Goal: Information Seeking & Learning: Learn about a topic

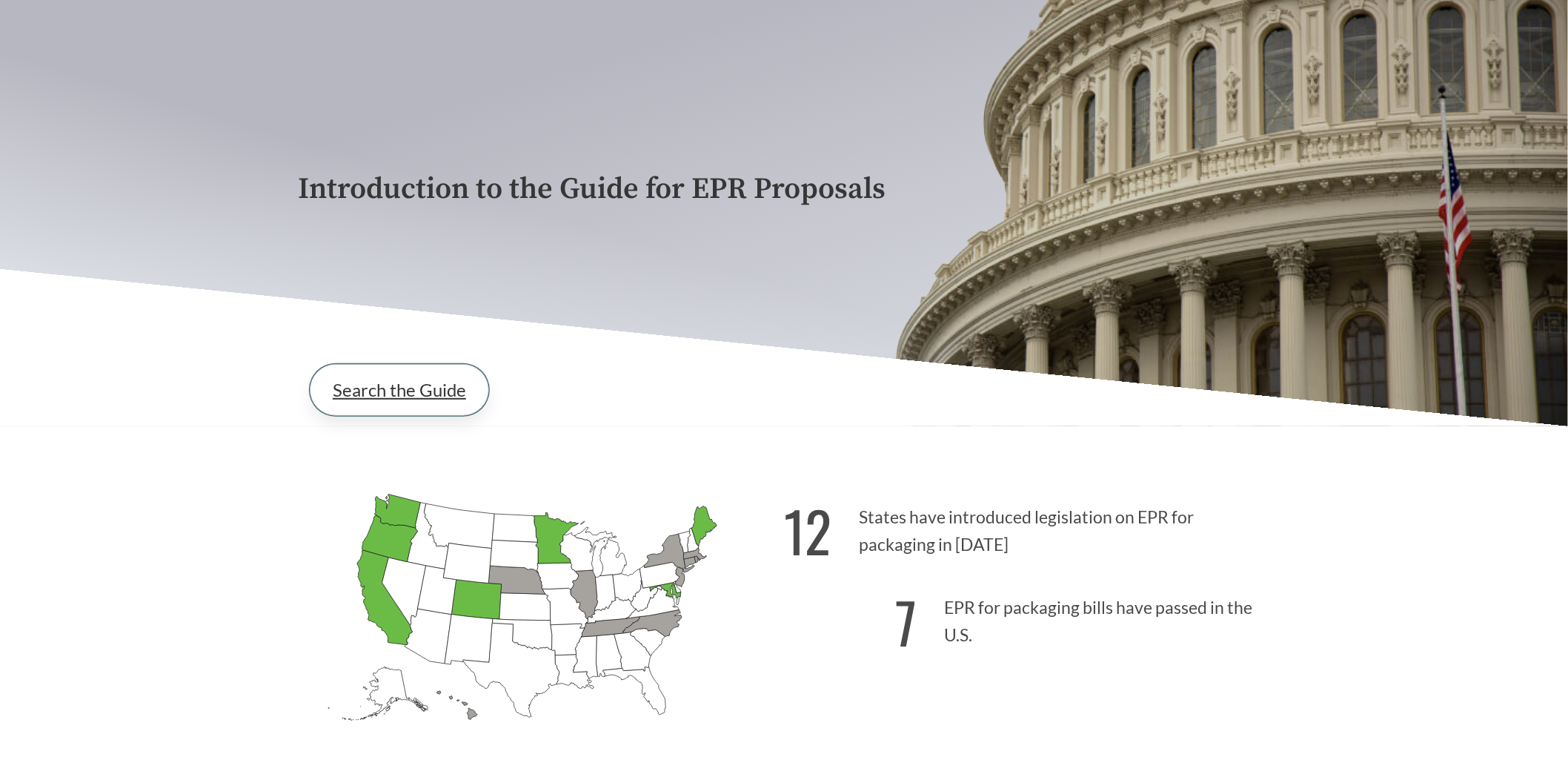
scroll to position [164, 0]
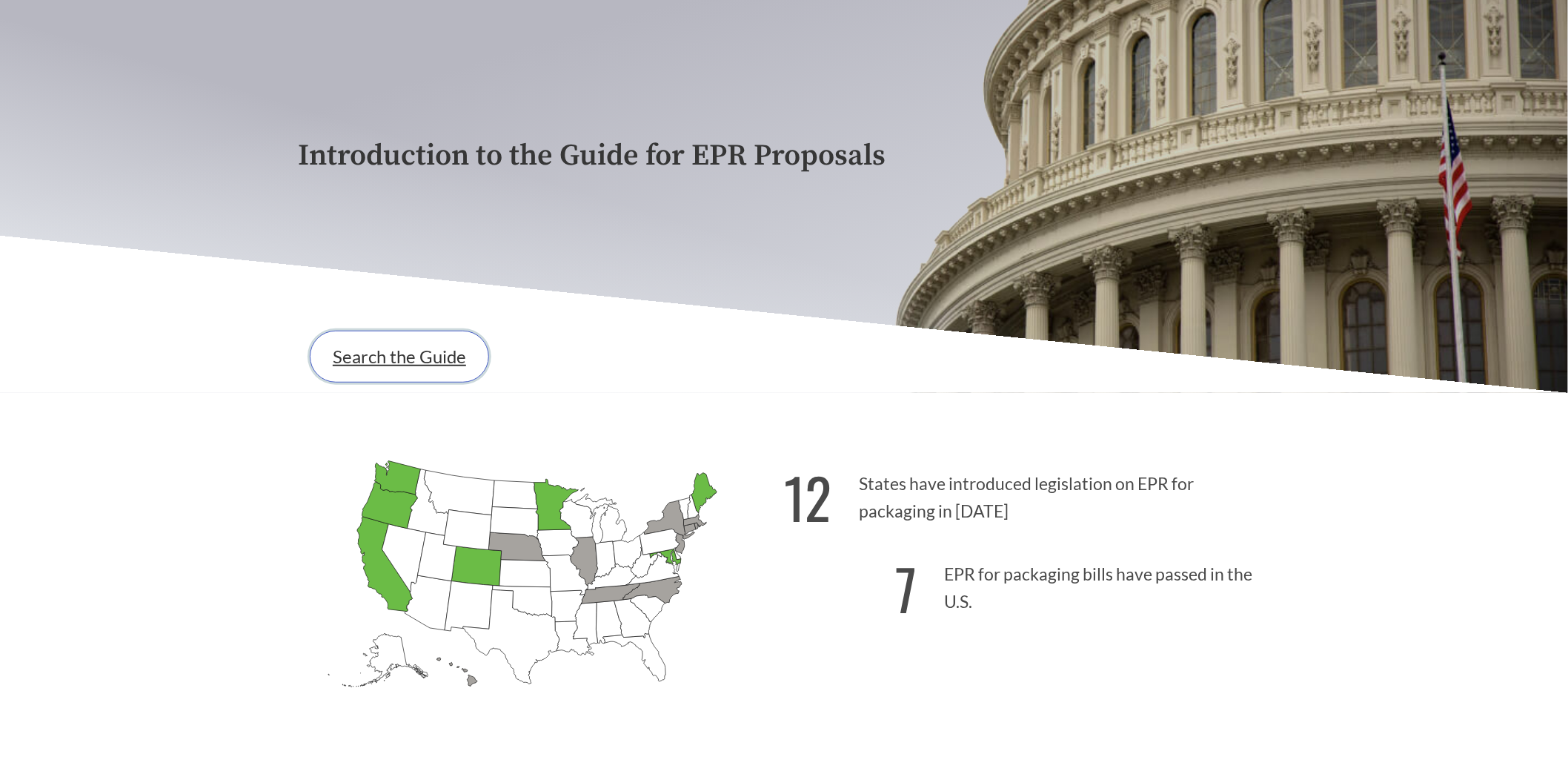
click at [401, 353] on link "Search the Guide" at bounding box center [400, 356] width 179 height 52
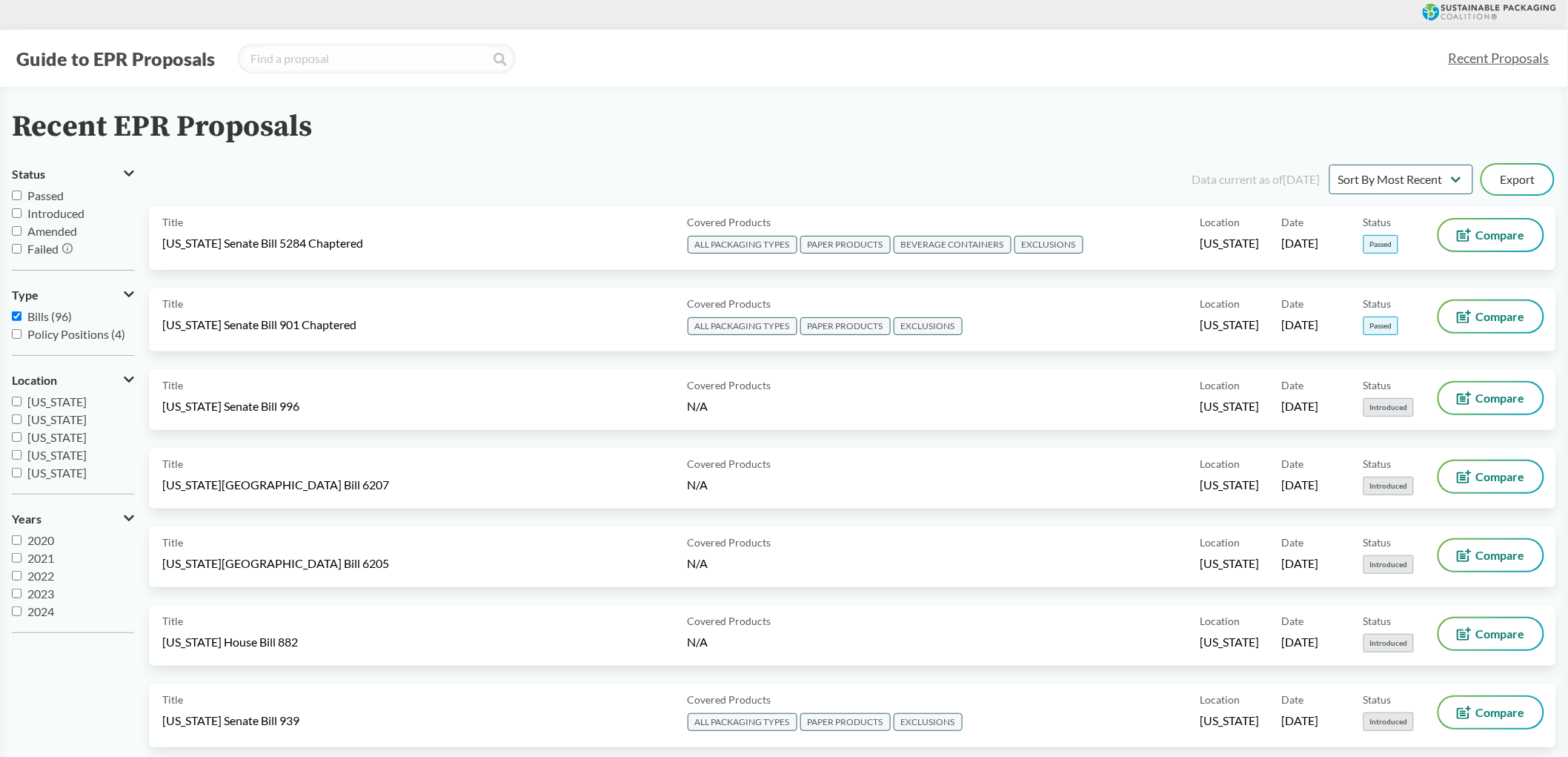
click at [27, 195] on span "Passed" at bounding box center [45, 195] width 36 height 14
click at [22, 195] on input "Passed" at bounding box center [17, 196] width 9 height 9
checkbox input "true"
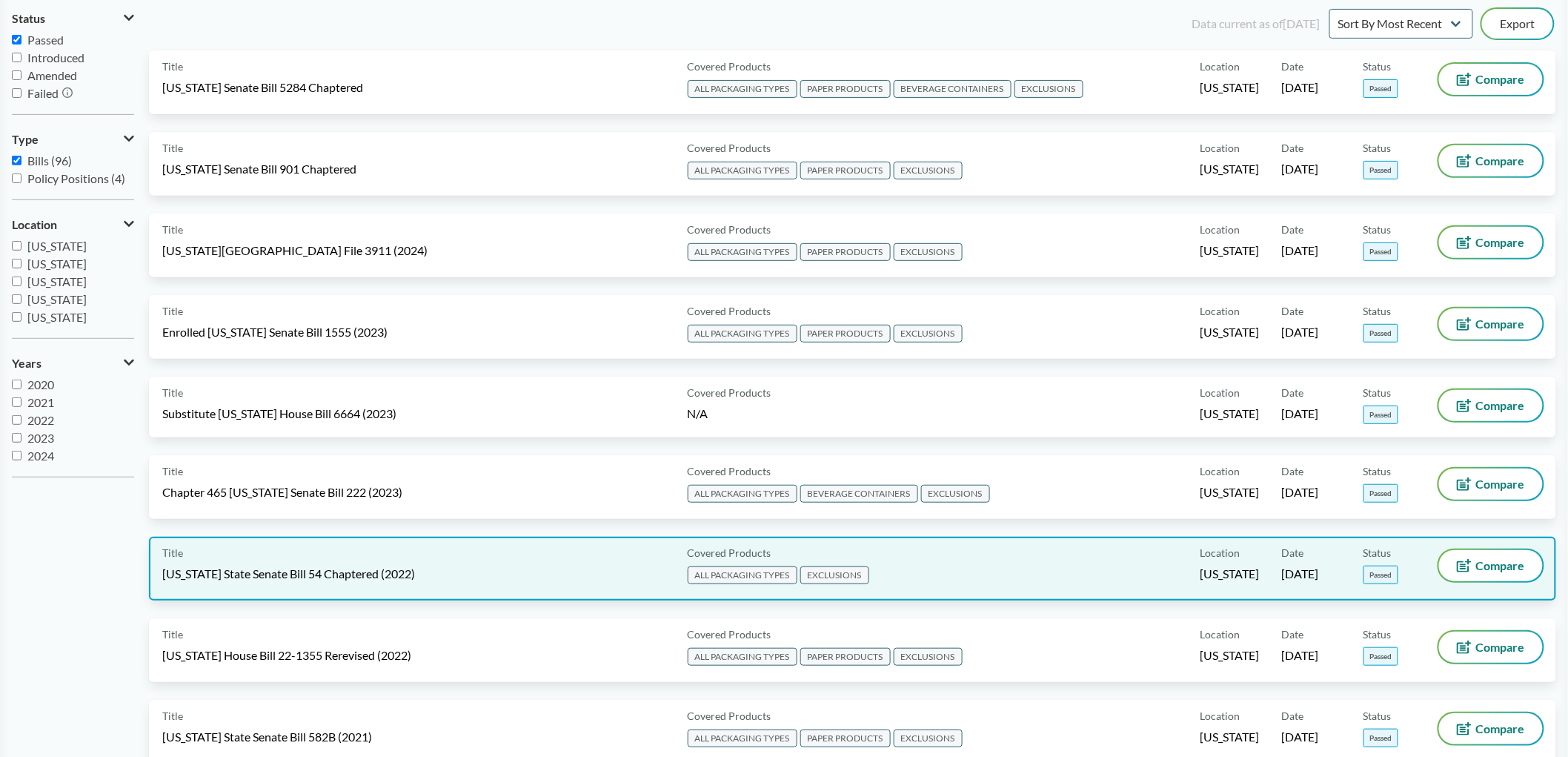
scroll to position [247, 0]
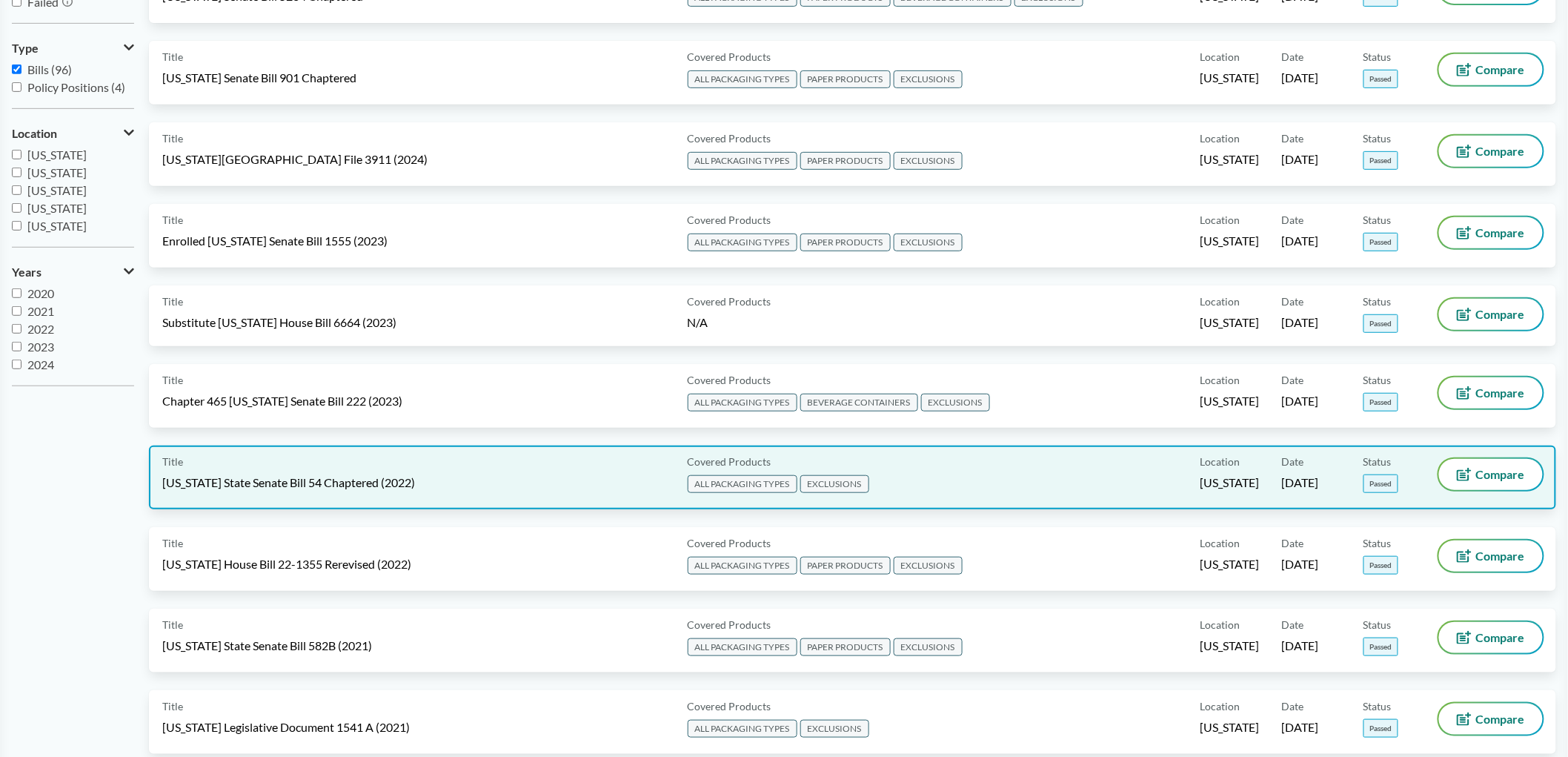
click at [562, 467] on div "Title [US_STATE] State Senate Bill 54 Chaptered (2022)" at bounding box center [422, 477] width 520 height 37
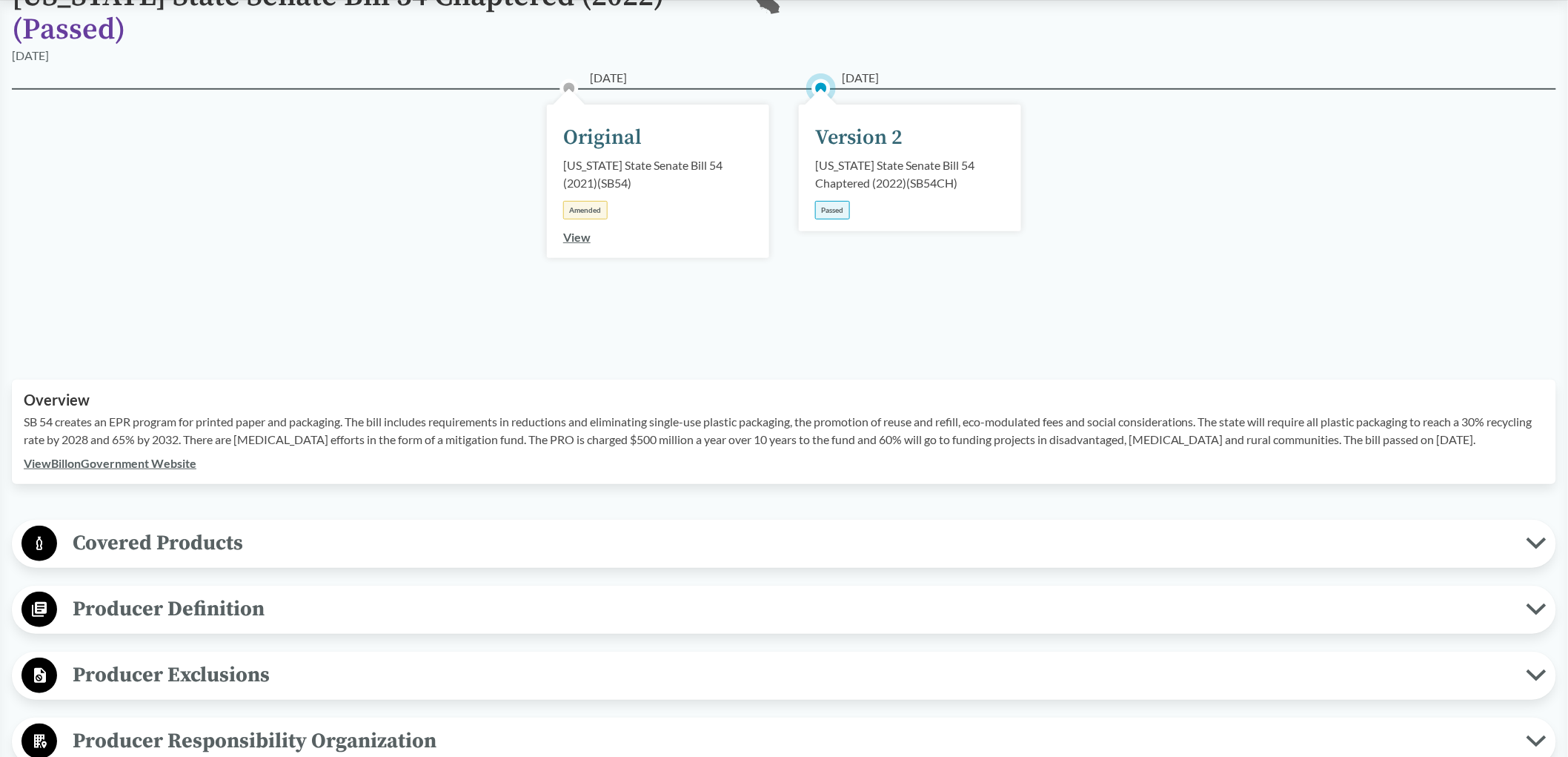
scroll to position [411, 0]
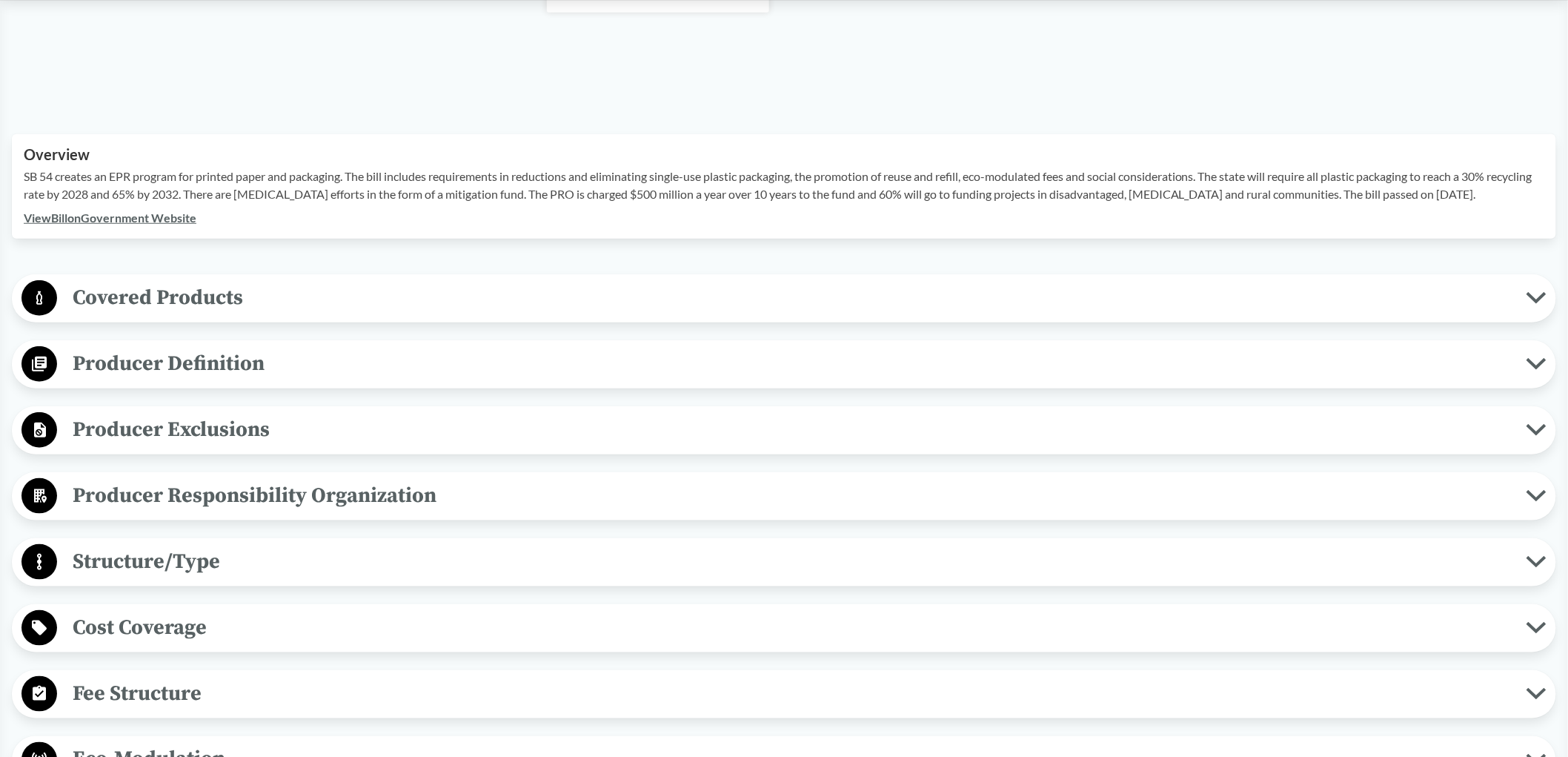
click at [171, 366] on span "Producer Definition" at bounding box center [791, 363] width 1469 height 33
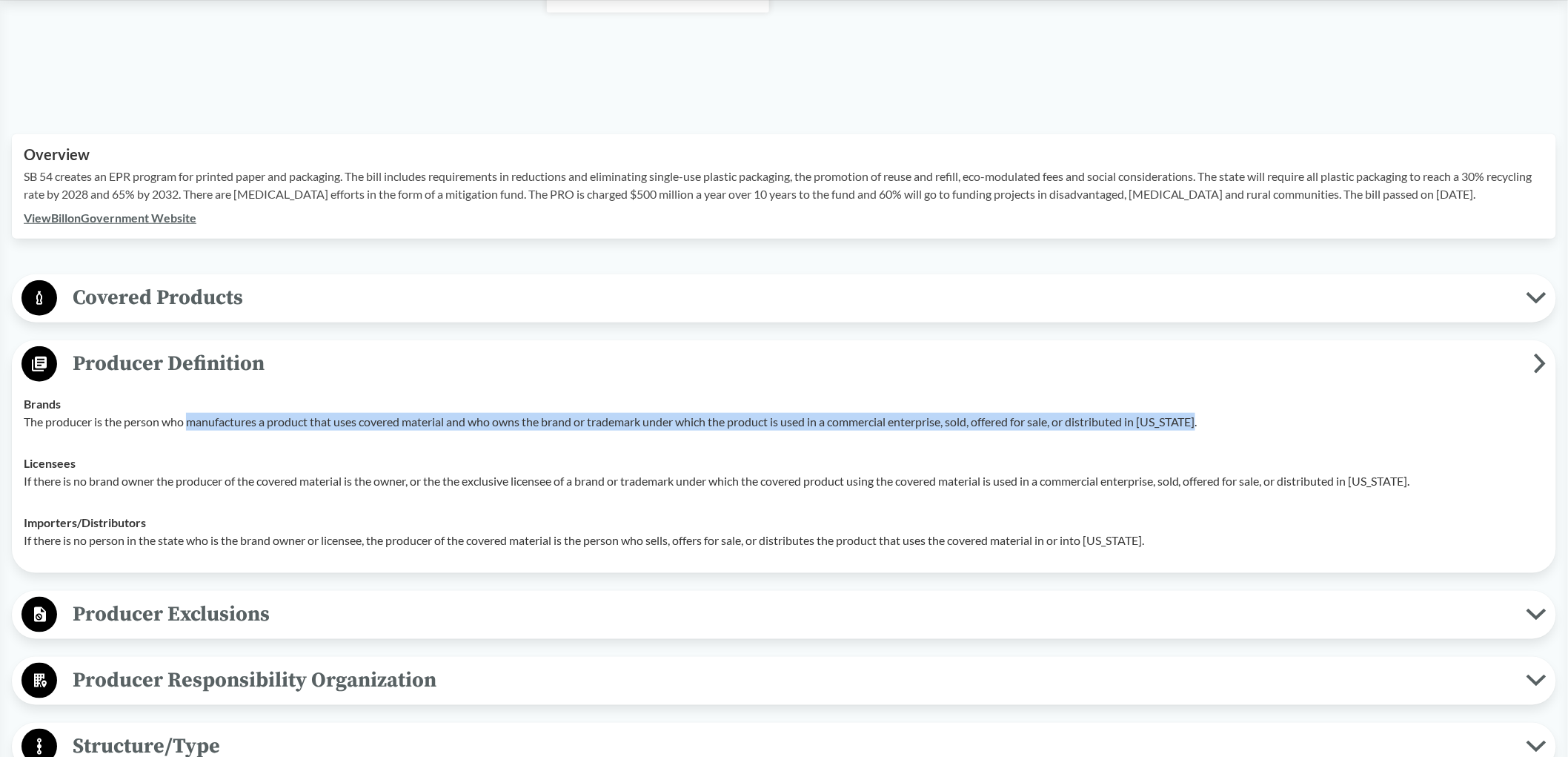
drag, startPoint x: 189, startPoint y: 422, endPoint x: 1204, endPoint y: 415, distance: 1015.0
click at [1204, 415] on p "The producer is the person who manufactures a product that uses covered materia…" at bounding box center [784, 422] width 1521 height 18
copy p "manufactures a product that uses covered material and who owns the brand or tra…"
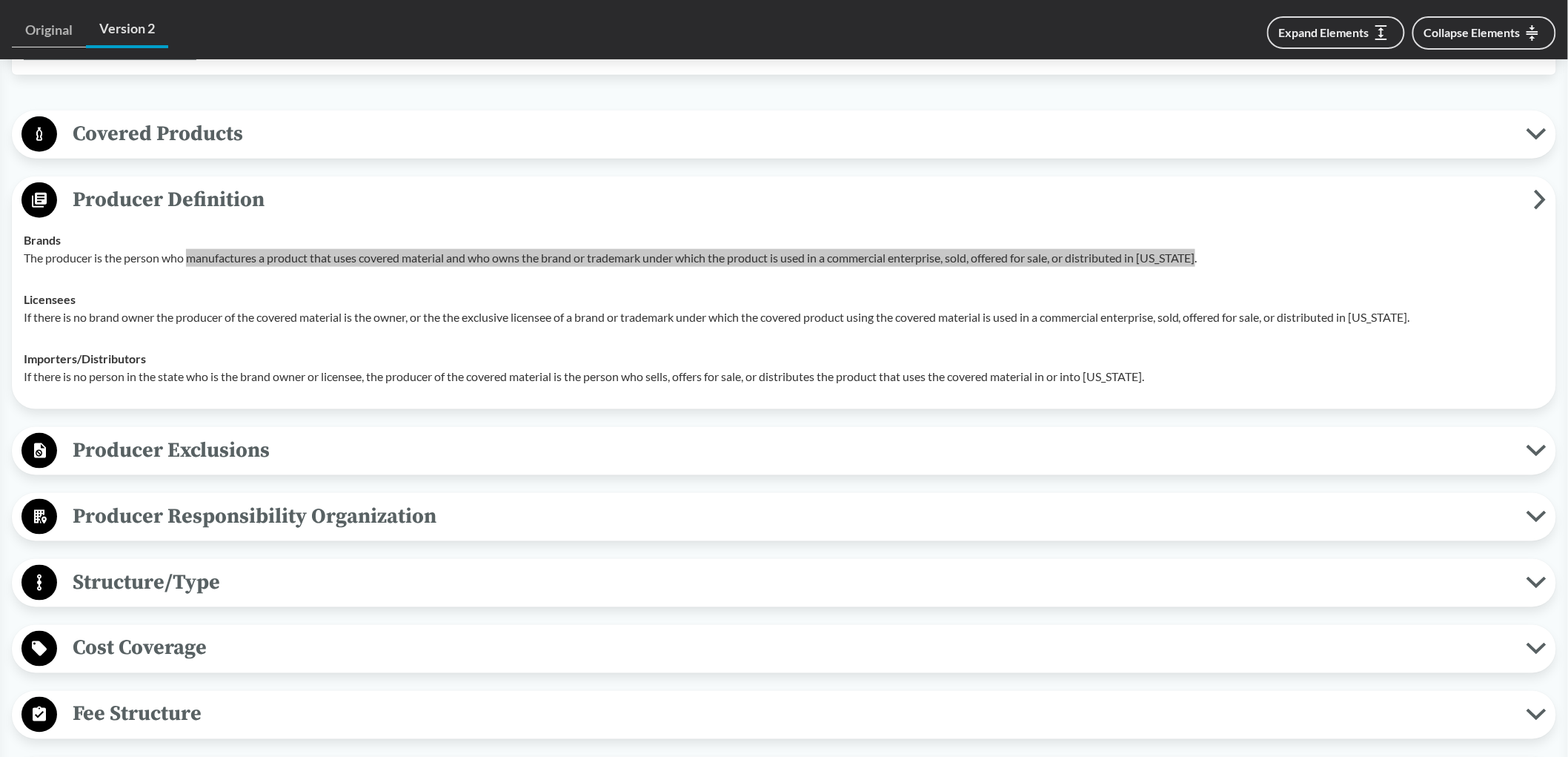
scroll to position [576, 0]
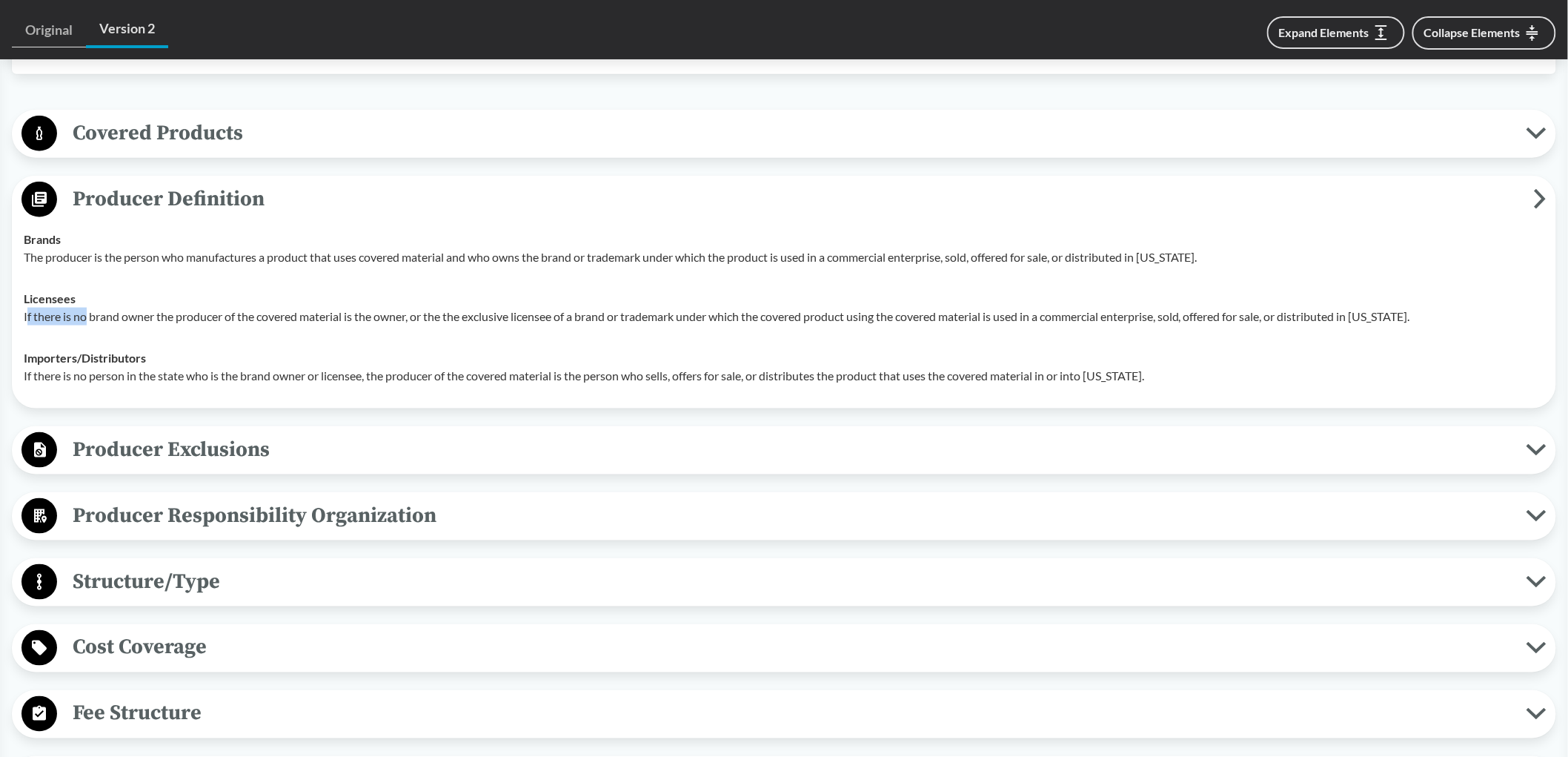
drag, startPoint x: 26, startPoint y: 315, endPoint x: 84, endPoint y: 311, distance: 58.1
click at [84, 311] on p "If there is no brand owner the producer of the covered material is the owner, o…" at bounding box center [784, 317] width 1521 height 18
click at [47, 337] on td "Importers/​Distributors If there is no person in the state who is the brand own…" at bounding box center [784, 367] width 1534 height 60
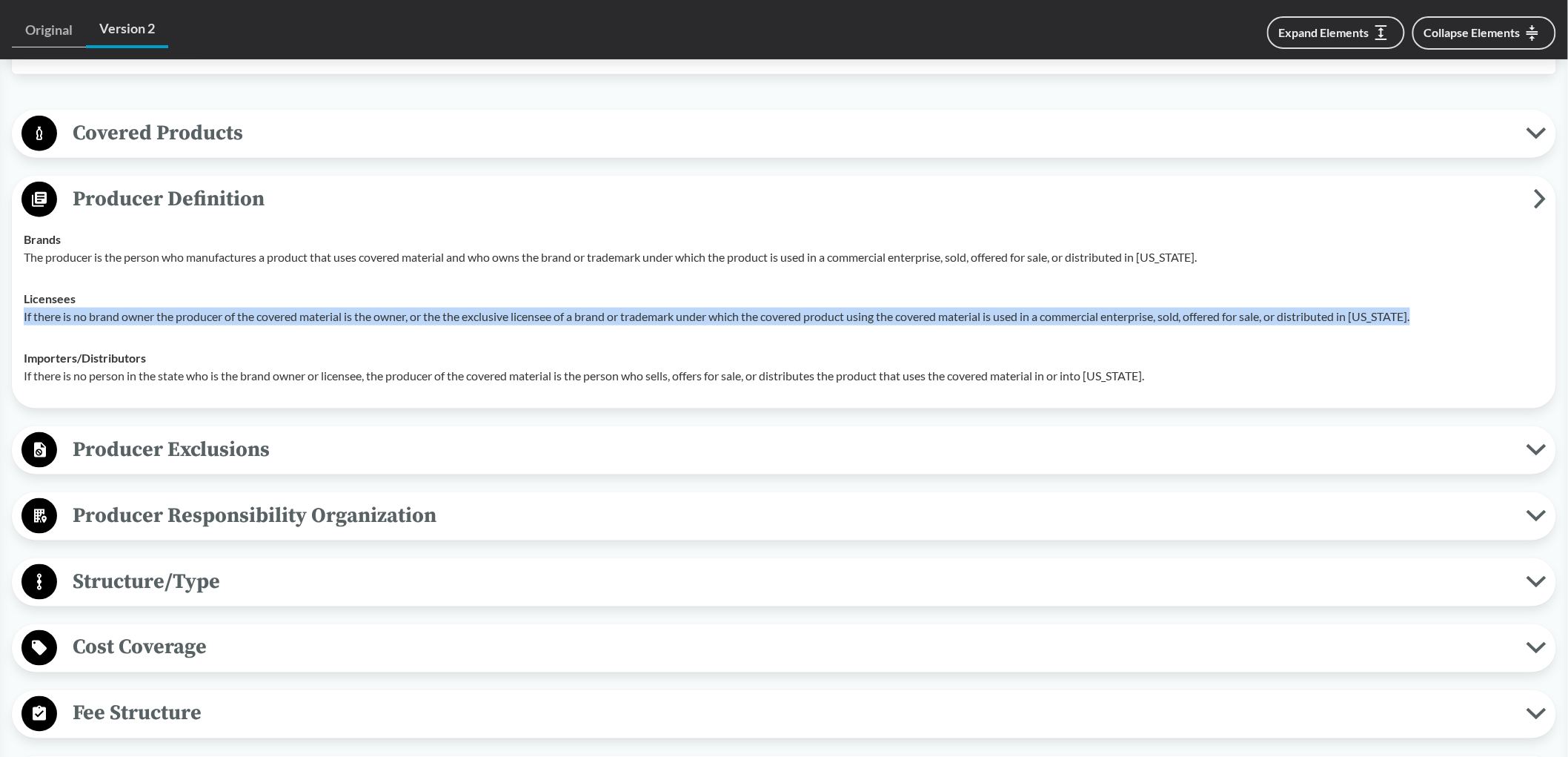
drag, startPoint x: 24, startPoint y: 315, endPoint x: 1431, endPoint y: 317, distance: 1407.0
click at [1431, 317] on p "If there is no brand owner the producer of the covered material is the owner, o…" at bounding box center [784, 317] width 1521 height 18
click at [218, 457] on span "Producer Exclusions" at bounding box center [791, 449] width 1469 height 33
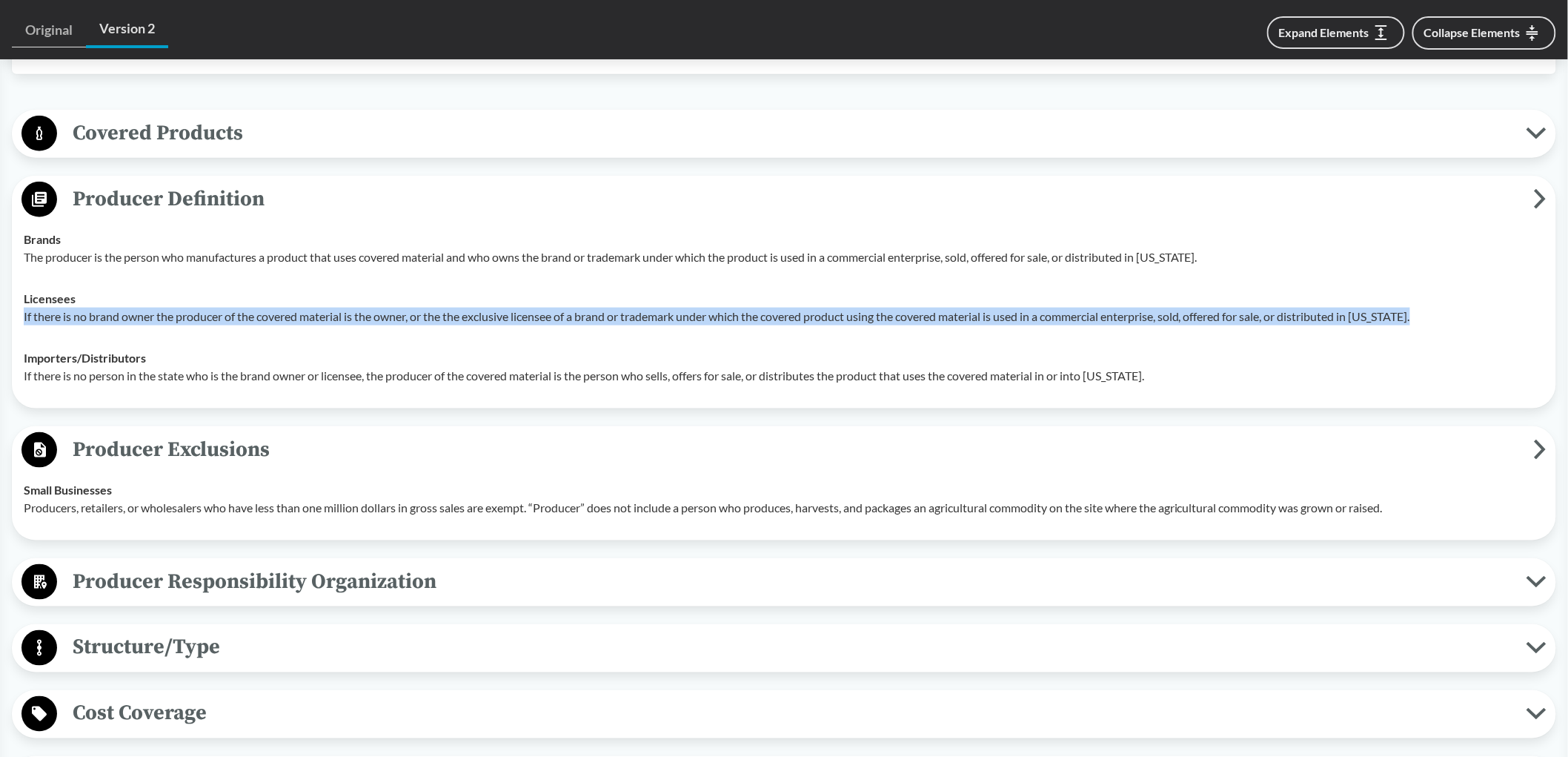
click at [262, 194] on span "Producer Definition" at bounding box center [794, 198] width 1476 height 33
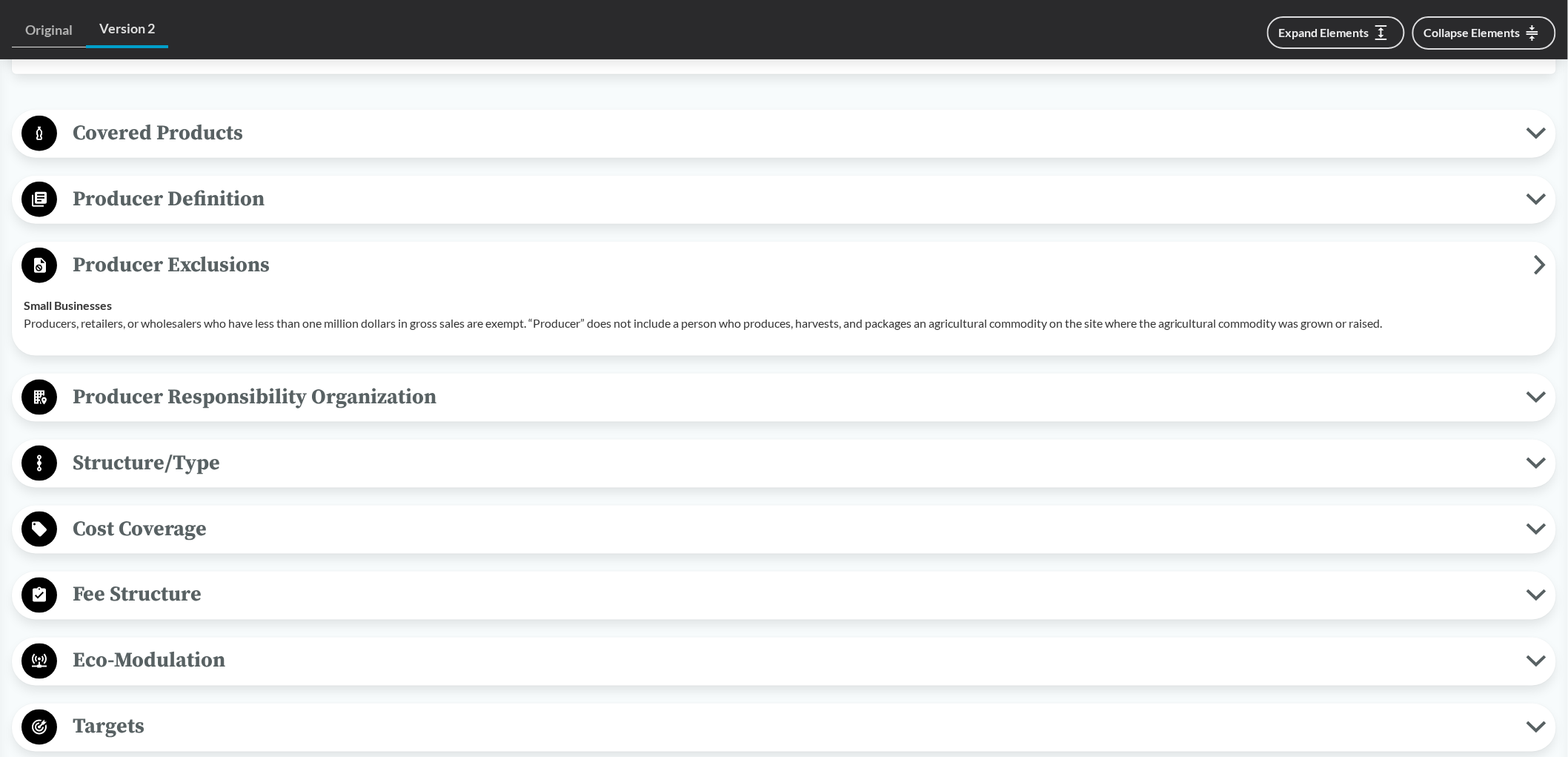
click at [248, 136] on span "Covered Products" at bounding box center [791, 132] width 1469 height 33
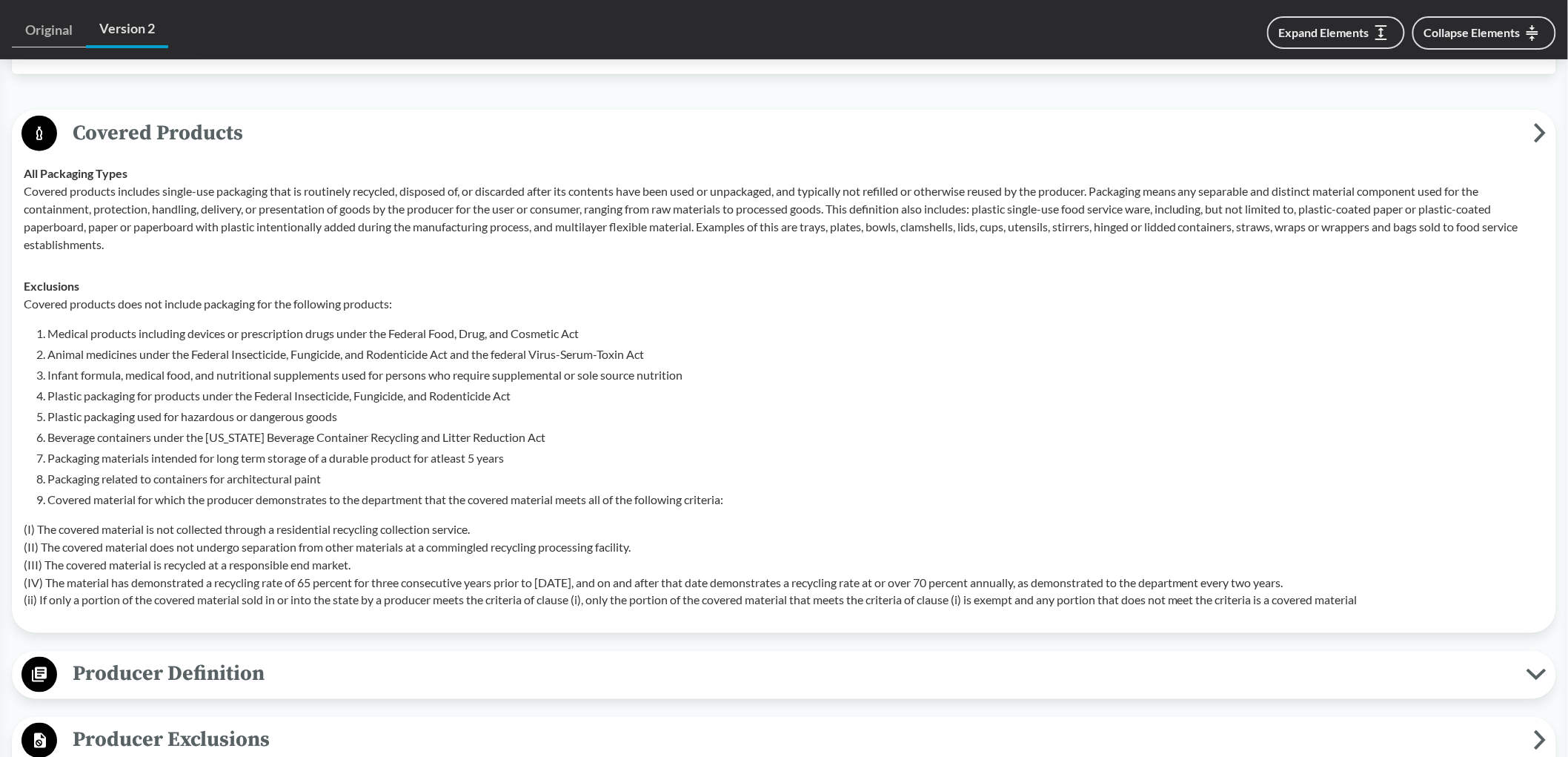
scroll to position [659, 0]
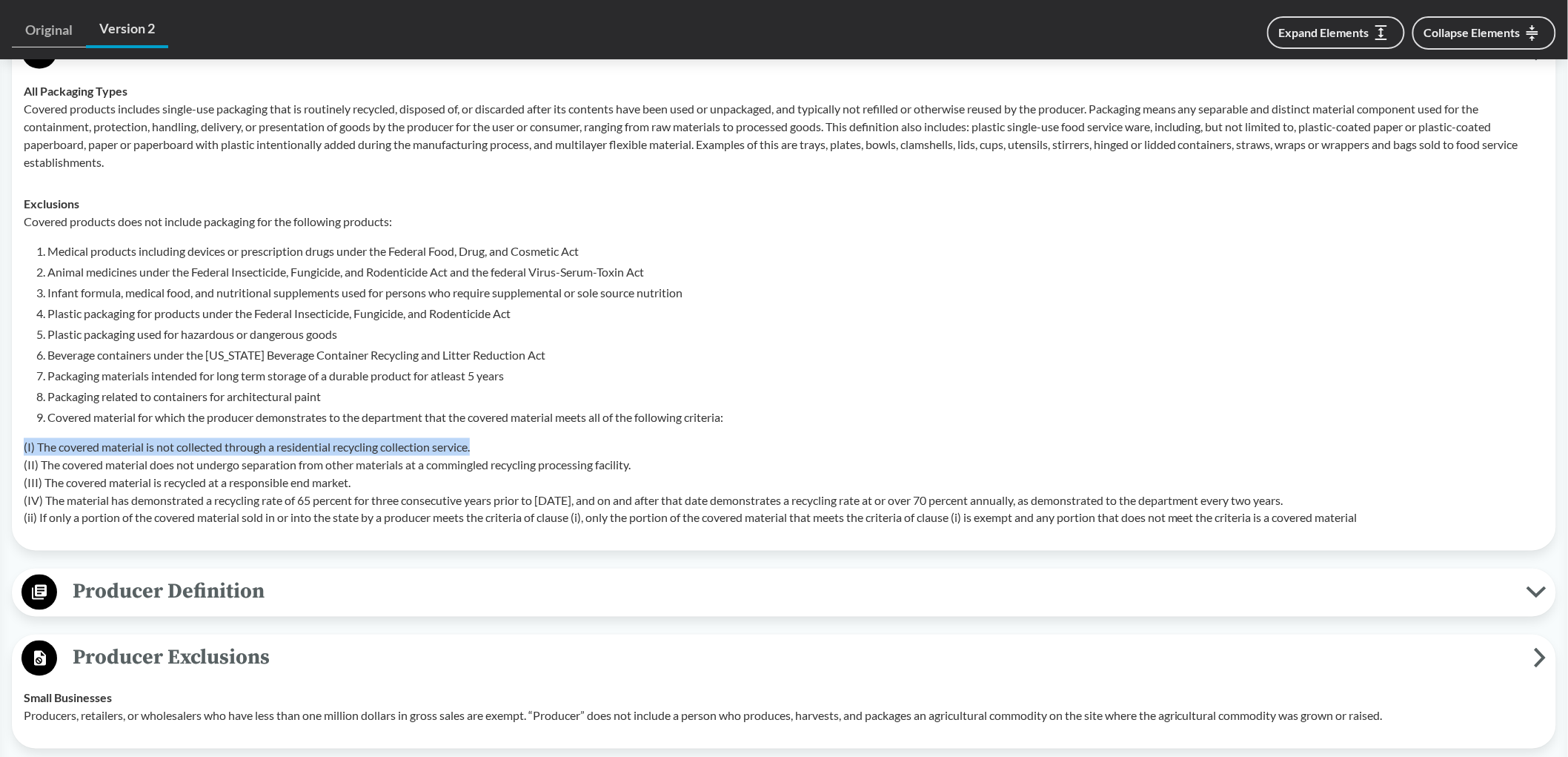
drag, startPoint x: 485, startPoint y: 445, endPoint x: 23, endPoint y: 447, distance: 462.0
click at [24, 447] on p "(I) The covered material is not collected through a residential recycling colle…" at bounding box center [784, 483] width 1521 height 89
click at [625, 450] on p "(I) The covered material is not collected through a residential recycling colle…" at bounding box center [784, 483] width 1521 height 89
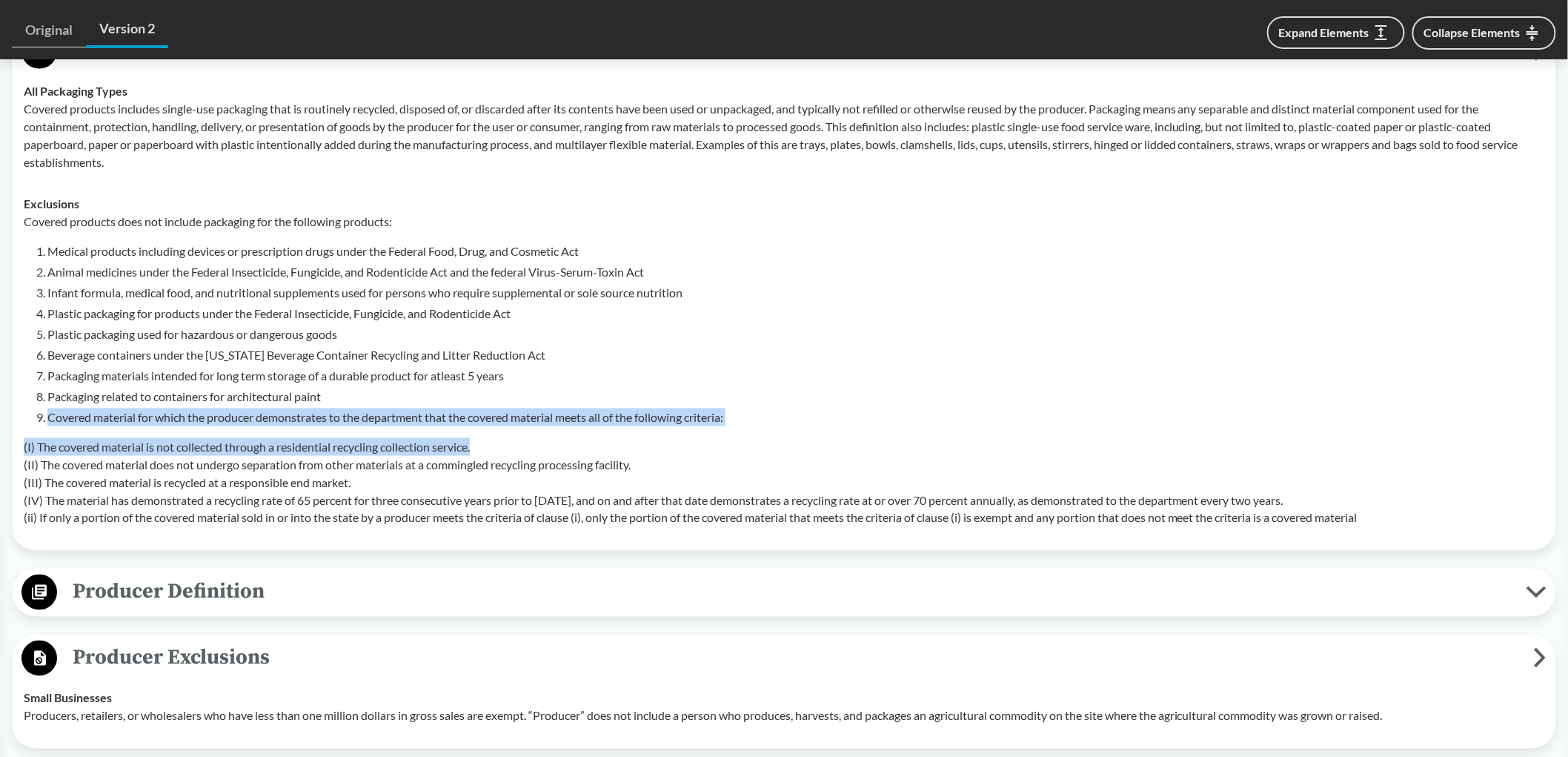
drag, startPoint x: 493, startPoint y: 445, endPoint x: 38, endPoint y: 417, distance: 455.9
click at [38, 417] on div "Covered products does not include packaging for the following products: Medical…" at bounding box center [784, 370] width 1521 height 315
copy div "Covered material for which the producer demonstrates to the department that the…"
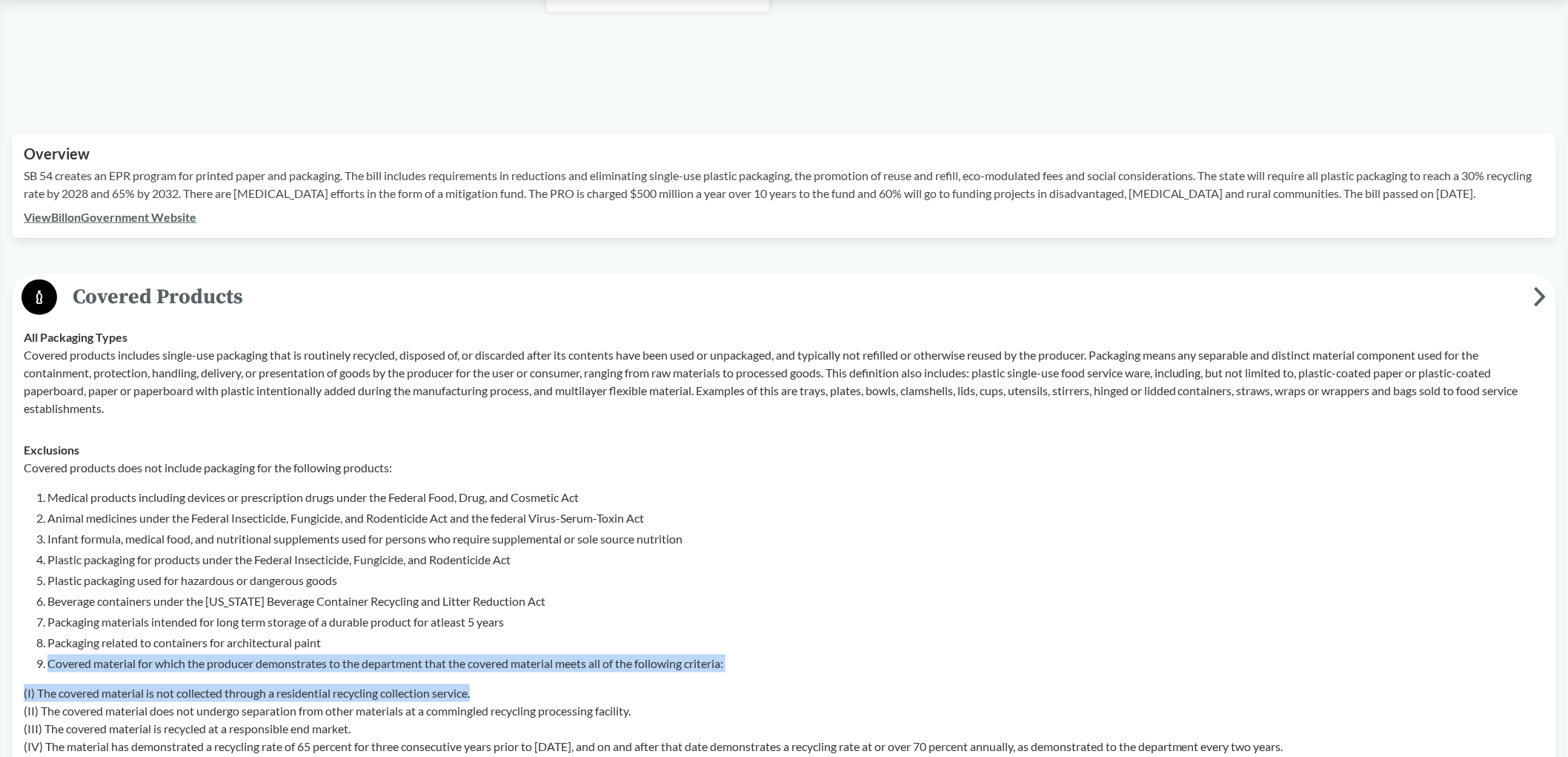
scroll to position [411, 0]
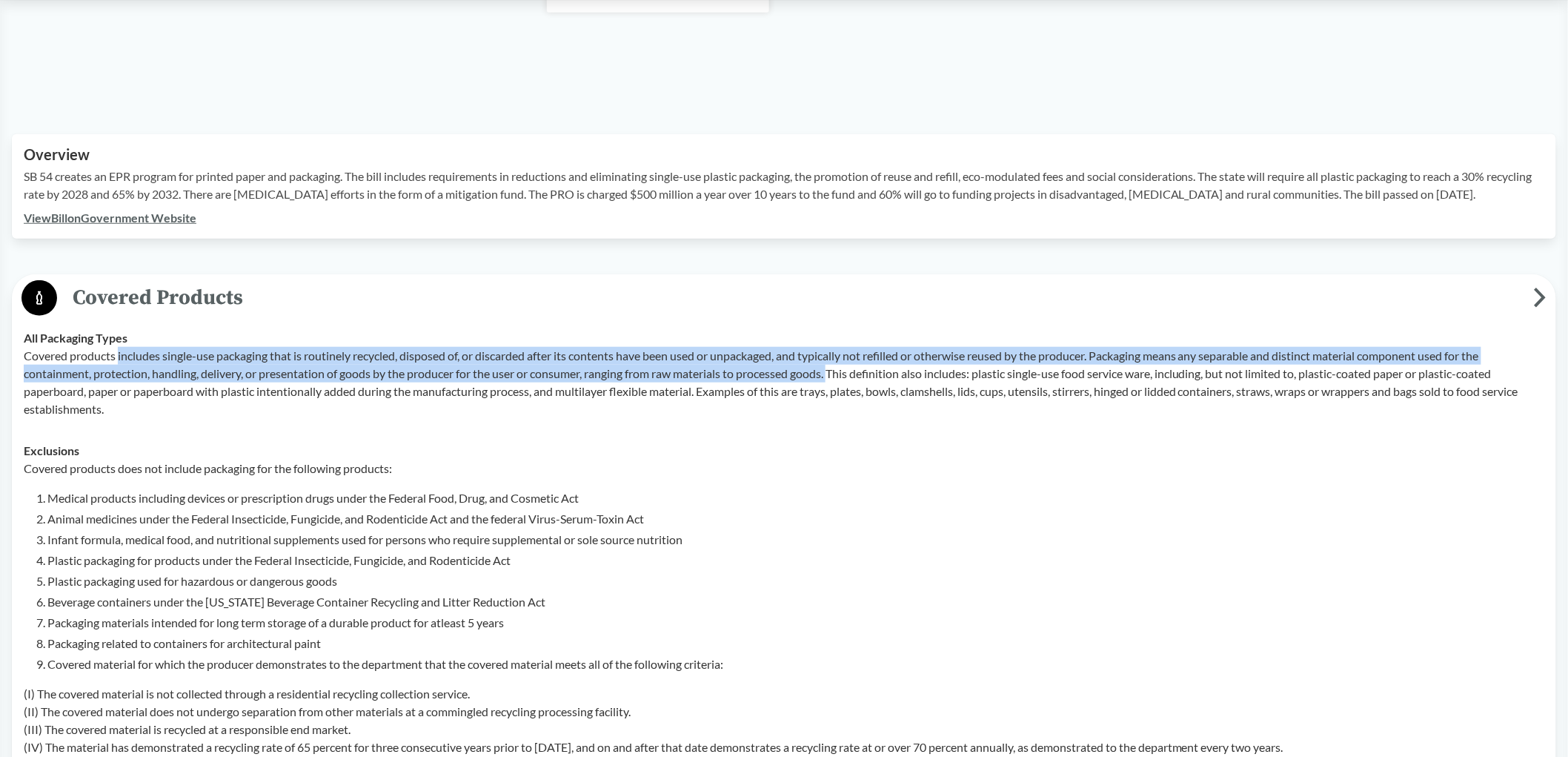
drag, startPoint x: 117, startPoint y: 355, endPoint x: 838, endPoint y: 374, distance: 721.3
click at [838, 374] on p "Covered products includes single-use packaging that is routinely recycled, disp…" at bounding box center [784, 382] width 1521 height 71
copy p "includes single-use packaging that is routinely recycled, disposed of, or disca…"
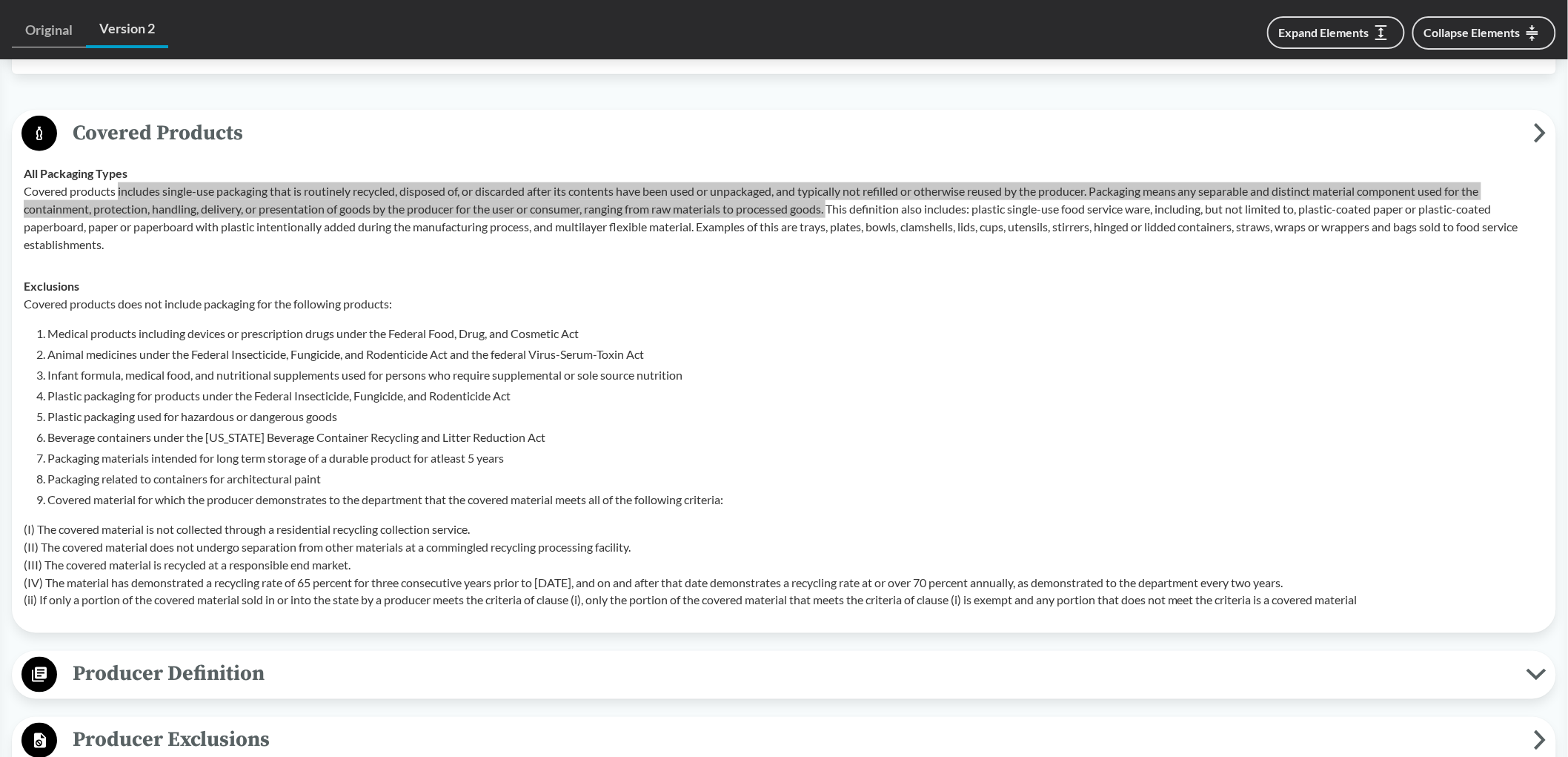
scroll to position [741, 0]
